Goal: Task Accomplishment & Management: Use online tool/utility

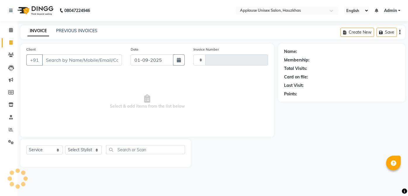
select select "service"
type input "9"
type input "3506"
type input "98"
select select "5082"
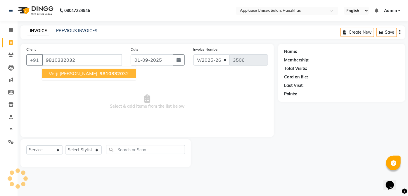
type input "9810332032"
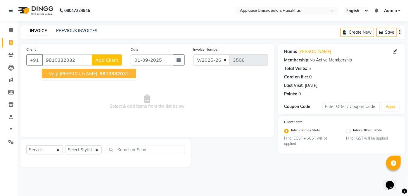
click at [69, 77] on button "verji [PERSON_NAME] 98103320 32" at bounding box center [89, 73] width 94 height 9
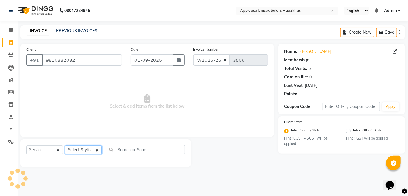
click at [81, 154] on select "Select Stylist [PERSON_NAME] [PERSON_NAME] [PERSON_NAME] [PERSON_NAME] [PERSON_…" at bounding box center [83, 149] width 36 height 9
click at [74, 151] on select "Select Stylist [PERSON_NAME] [PERSON_NAME] [PERSON_NAME] [PERSON_NAME] [PERSON_…" at bounding box center [83, 149] width 36 height 9
click at [69, 149] on select "Select Stylist [PERSON_NAME] [PERSON_NAME] [PERSON_NAME] [PERSON_NAME] [PERSON_…" at bounding box center [83, 149] width 36 height 9
select select "38123"
click at [65, 145] on select "Select Stylist [PERSON_NAME] [PERSON_NAME] [PERSON_NAME] [PERSON_NAME] [PERSON_…" at bounding box center [83, 149] width 36 height 9
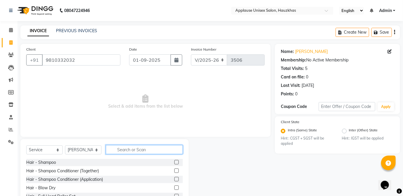
click at [135, 149] on input "text" at bounding box center [144, 149] width 77 height 9
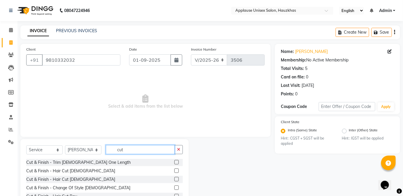
type input "cut"
click at [175, 177] on label at bounding box center [177, 179] width 4 height 4
click at [175, 177] on input "checkbox" at bounding box center [177, 179] width 4 height 4
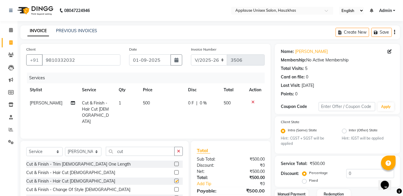
checkbox input "false"
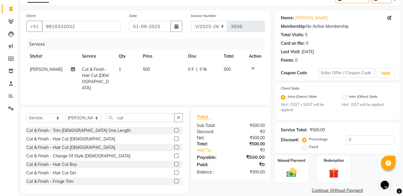
scroll to position [34, 0]
click at [227, 66] on td "500" at bounding box center [232, 78] width 25 height 32
select select "38123"
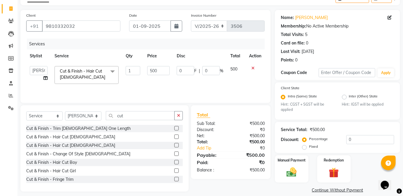
scroll to position [41, 0]
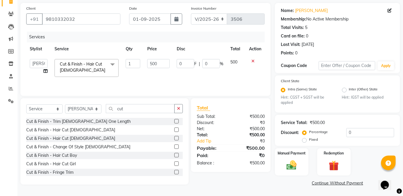
click at [300, 150] on label "Manual Payment" at bounding box center [292, 152] width 28 height 5
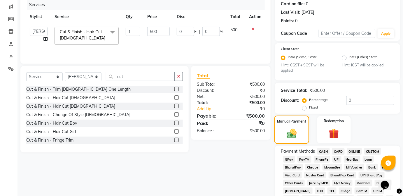
scroll to position [74, 0]
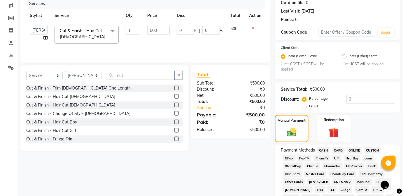
click at [318, 147] on span "CASH" at bounding box center [324, 150] width 13 height 7
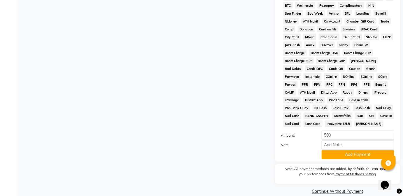
scroll to position [270, 0]
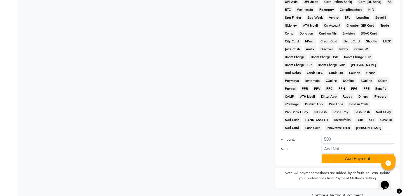
click at [363, 160] on button "Add Payment" at bounding box center [358, 158] width 73 height 9
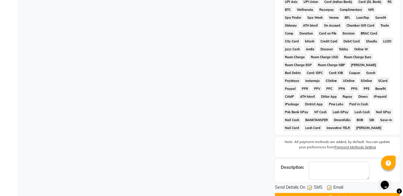
scroll to position [285, 0]
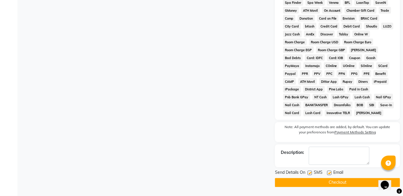
click at [349, 180] on button "Checkout" at bounding box center [337, 182] width 125 height 9
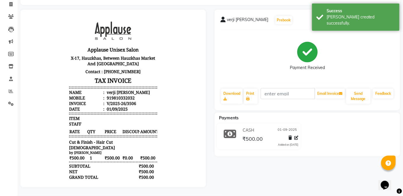
scroll to position [42, 0]
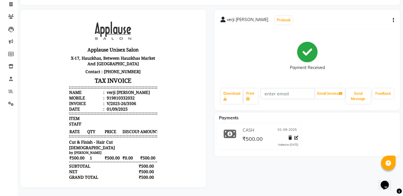
click at [294, 80] on div "verji [PERSON_NAME] Prebook Payment Received Download Print Email Invoice Send …" at bounding box center [308, 60] width 186 height 100
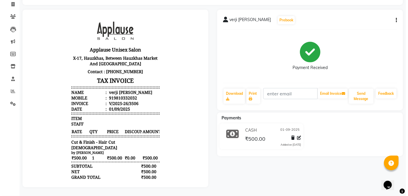
scroll to position [0, 0]
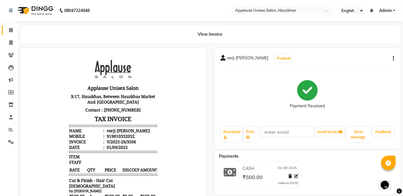
click at [15, 29] on span at bounding box center [11, 30] width 10 height 7
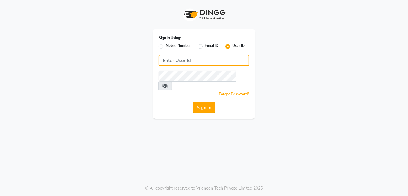
type input "applausesalon"
click at [207, 102] on button "Sign In" at bounding box center [204, 107] width 22 height 11
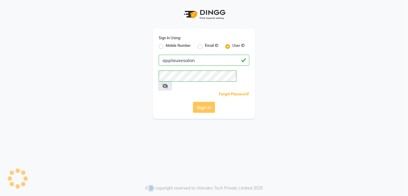
click at [207, 102] on div "Sign In" at bounding box center [204, 107] width 90 height 11
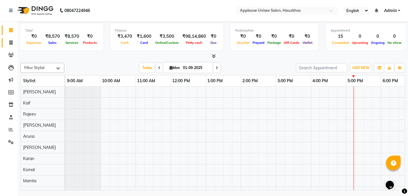
click at [3, 40] on link "Invoice" at bounding box center [9, 43] width 14 height 10
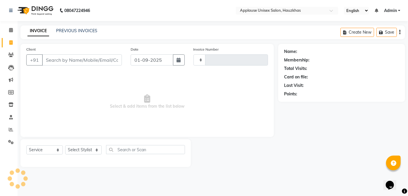
click at [12, 41] on icon at bounding box center [10, 42] width 3 height 4
select select "5082"
select select "service"
click at [83, 150] on select "Select Stylist [PERSON_NAME] [PERSON_NAME] [PERSON_NAME] [PERSON_NAME] [PERSON_…" at bounding box center [83, 149] width 36 height 9
drag, startPoint x: 83, startPoint y: 150, endPoint x: 225, endPoint y: 58, distance: 169.0
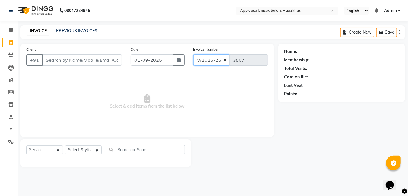
click at [225, 58] on select "V/2025 V/2025-26" at bounding box center [211, 59] width 36 height 11
click at [266, 115] on span "Select & add items from the list below" at bounding box center [146, 101] width 241 height 58
click at [95, 147] on select "Select Stylist [PERSON_NAME] [PERSON_NAME] [PERSON_NAME] [PERSON_NAME] [PERSON_…" at bounding box center [83, 149] width 36 height 9
click at [65, 145] on select "Select Stylist [PERSON_NAME] [PERSON_NAME] [PERSON_NAME] [PERSON_NAME] [PERSON_…" at bounding box center [83, 149] width 36 height 9
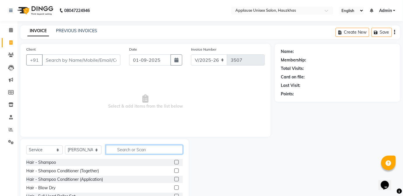
click at [132, 151] on input "text" at bounding box center [144, 149] width 77 height 9
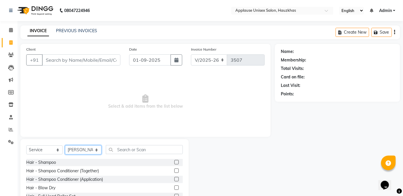
click at [88, 152] on select "Select Stylist [PERSON_NAME] [PERSON_NAME] [PERSON_NAME] [PERSON_NAME] [PERSON_…" at bounding box center [83, 149] width 36 height 9
select select "32127"
click at [65, 145] on select "Select Stylist [PERSON_NAME] [PERSON_NAME] [PERSON_NAME] [PERSON_NAME] [PERSON_…" at bounding box center [83, 149] width 36 height 9
click at [131, 140] on div "Select Service Product Membership Package Voucher Prepaid Gift Card Select Styl…" at bounding box center [104, 182] width 168 height 86
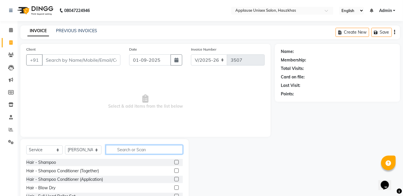
click at [156, 151] on input "text" at bounding box center [144, 149] width 77 height 9
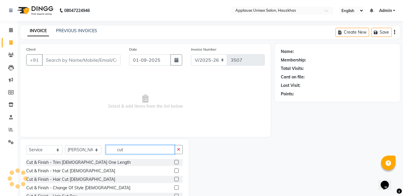
type input "cut"
click at [175, 178] on label at bounding box center [177, 179] width 4 height 4
click at [175, 178] on input "checkbox" at bounding box center [177, 179] width 4 height 4
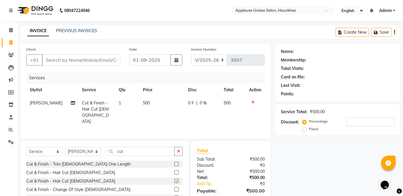
click at [232, 105] on td "500" at bounding box center [232, 112] width 25 height 32
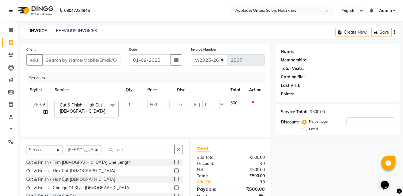
checkbox input "false"
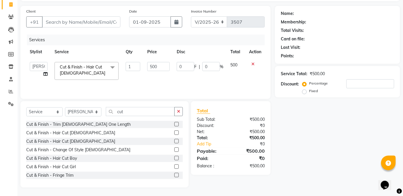
scroll to position [60, 0]
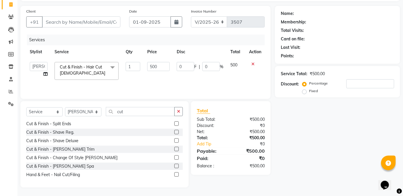
click at [175, 148] on label at bounding box center [177, 149] width 4 height 4
click at [175, 148] on input "checkbox" at bounding box center [177, 149] width 4 height 4
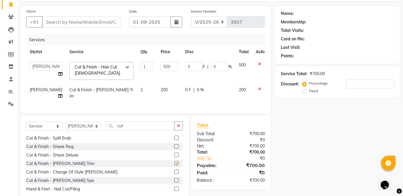
checkbox input "false"
click at [168, 93] on td "200" at bounding box center [169, 92] width 25 height 19
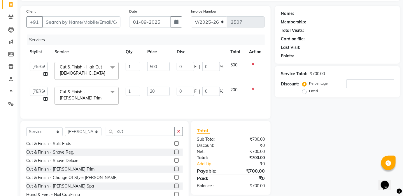
type input "2"
type input "300"
click at [234, 93] on td "200" at bounding box center [236, 95] width 19 height 25
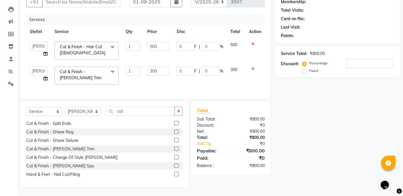
scroll to position [0, 0]
